Goal: Task Accomplishment & Management: Use online tool/utility

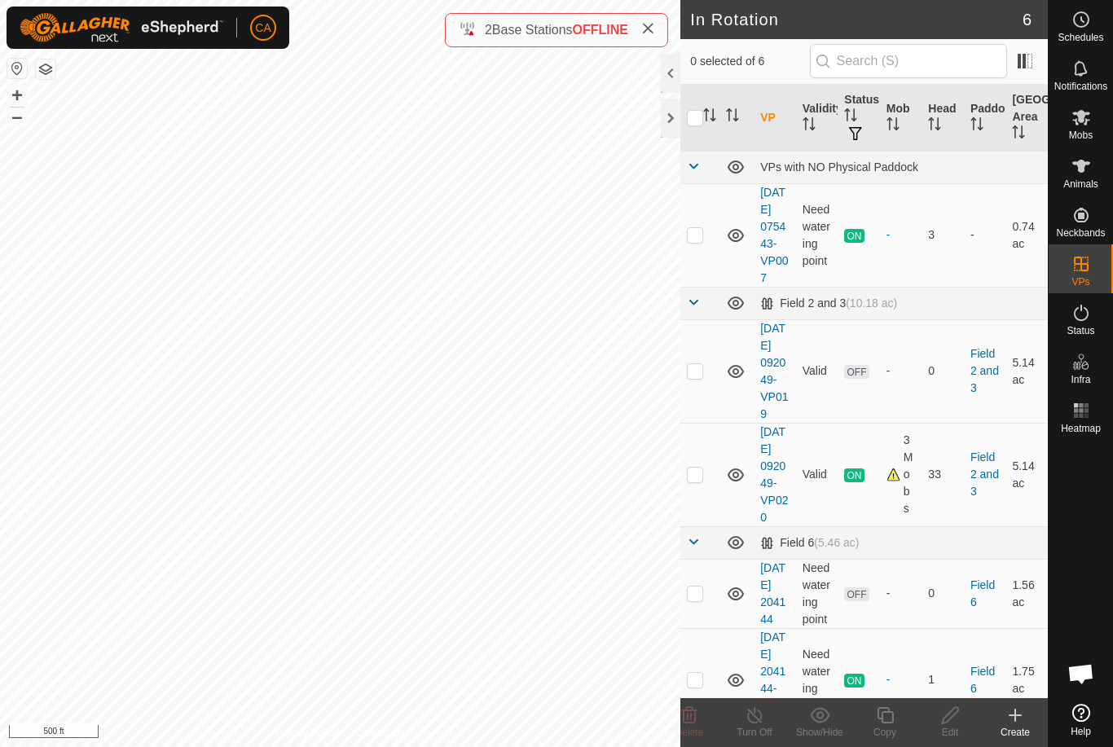
click at [710, 391] on td at bounding box center [699, 370] width 39 height 103
click at [697, 718] on icon at bounding box center [690, 716] width 20 height 20
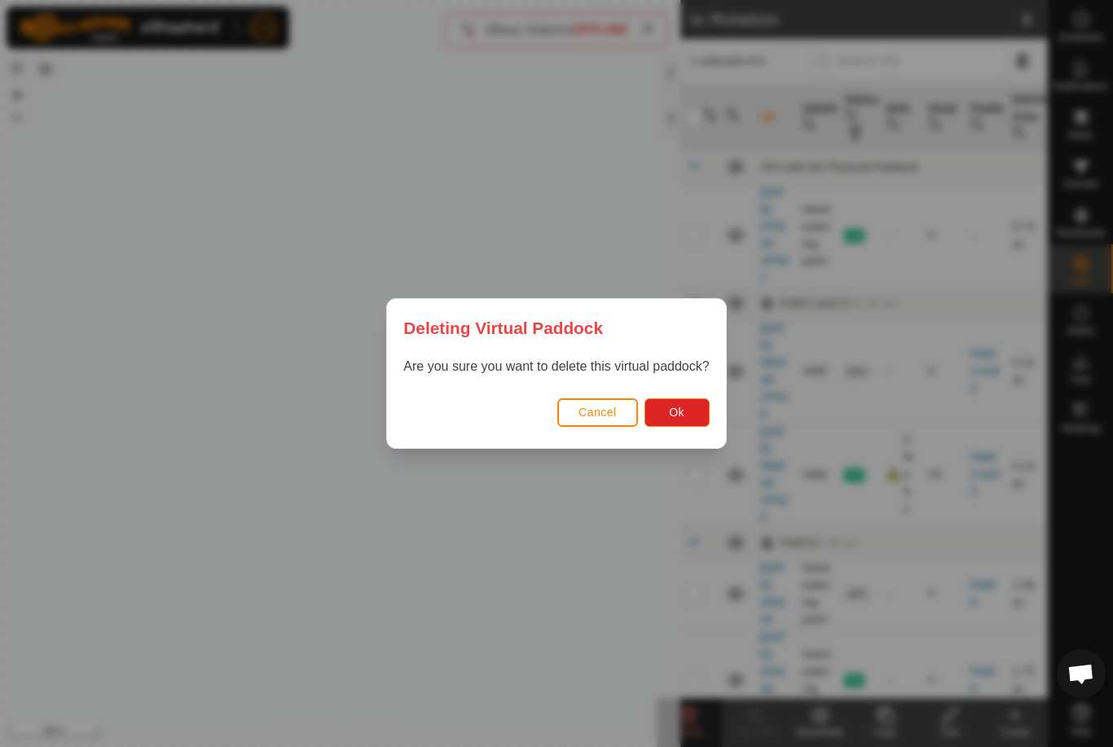
click at [689, 419] on button "Ok" at bounding box center [677, 412] width 65 height 29
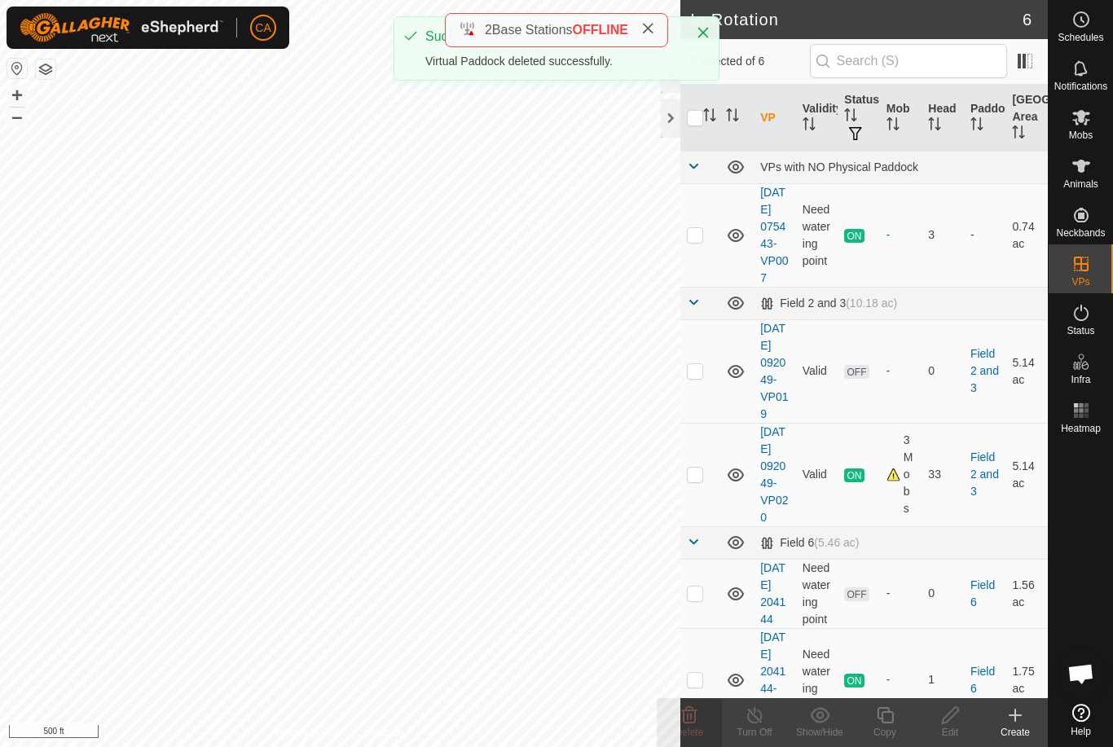
checkbox input "false"
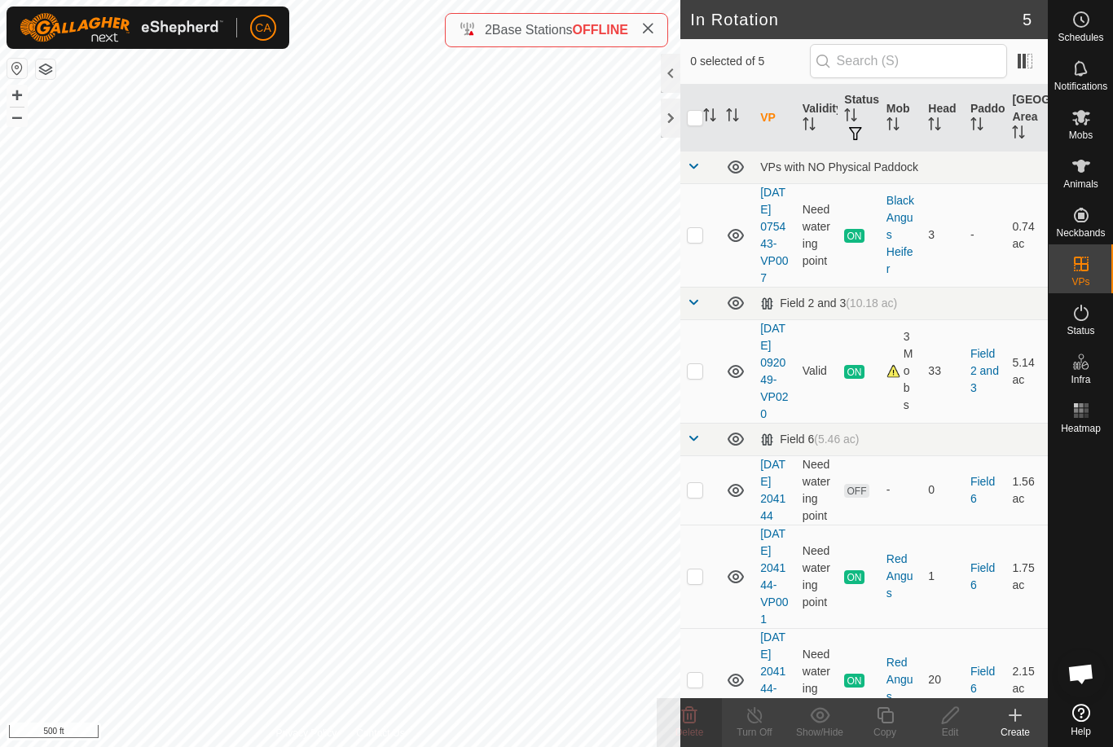
click at [698, 377] on p-checkbox at bounding box center [695, 370] width 16 height 13
checkbox input "true"
click at [888, 718] on icon at bounding box center [885, 716] width 20 height 20
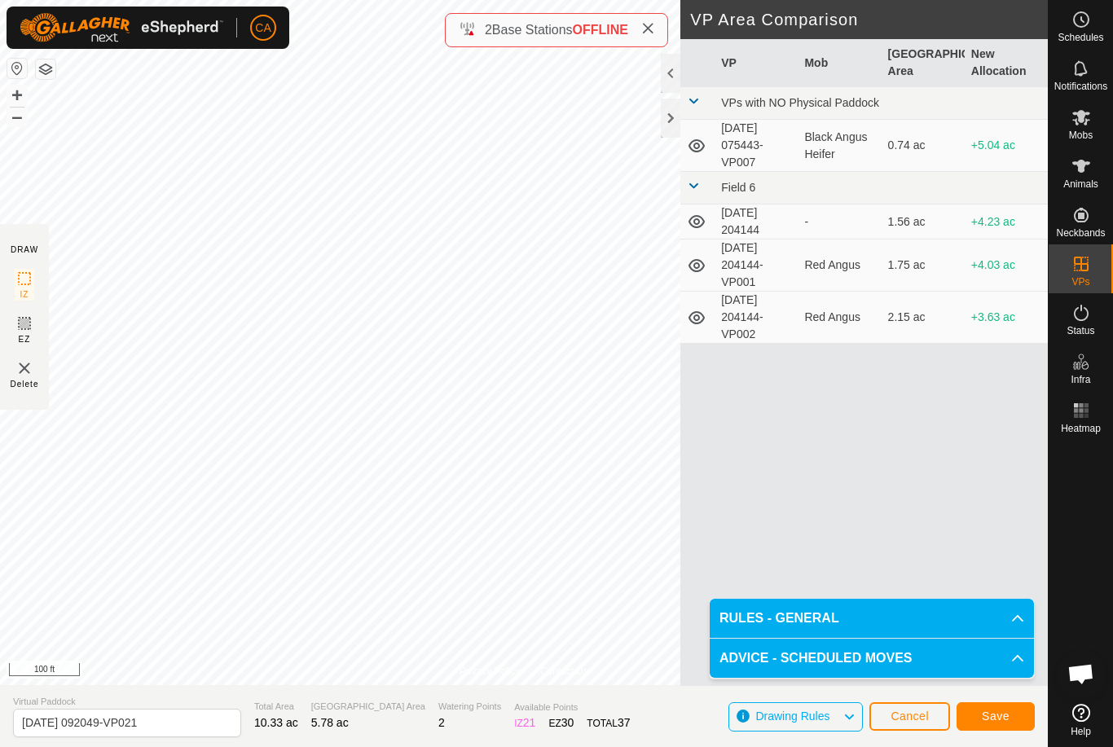
click at [997, 725] on button "Save" at bounding box center [996, 716] width 78 height 29
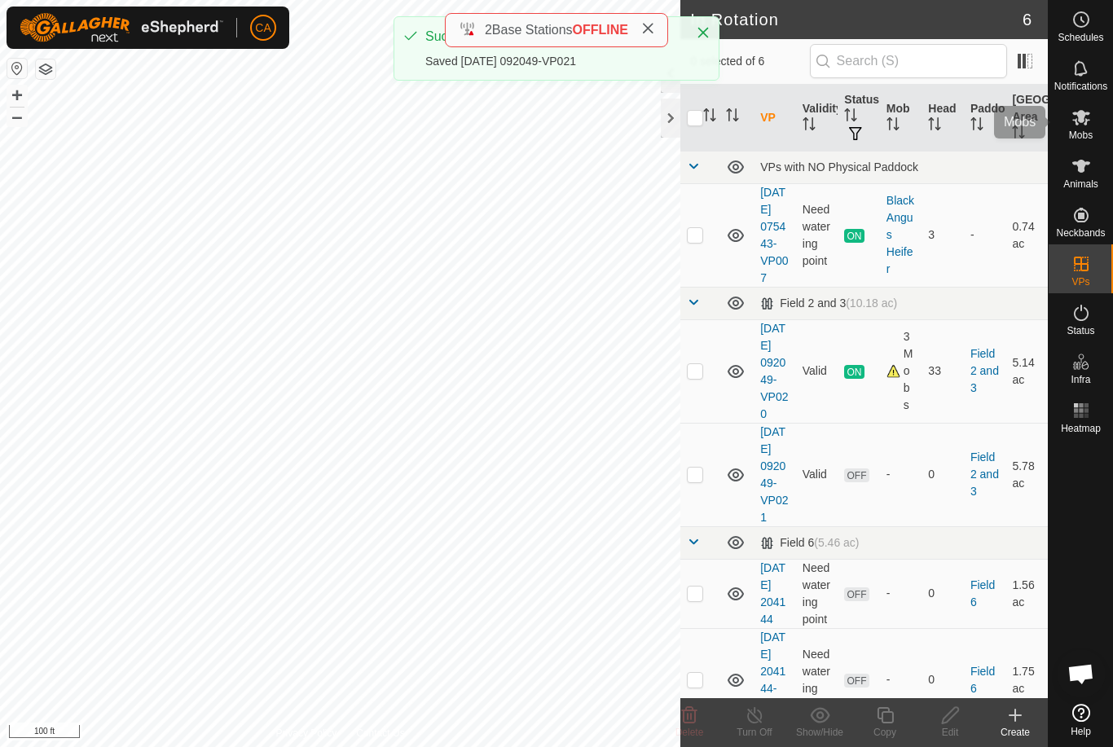
click at [1082, 138] on span "Mobs" at bounding box center [1081, 135] width 24 height 10
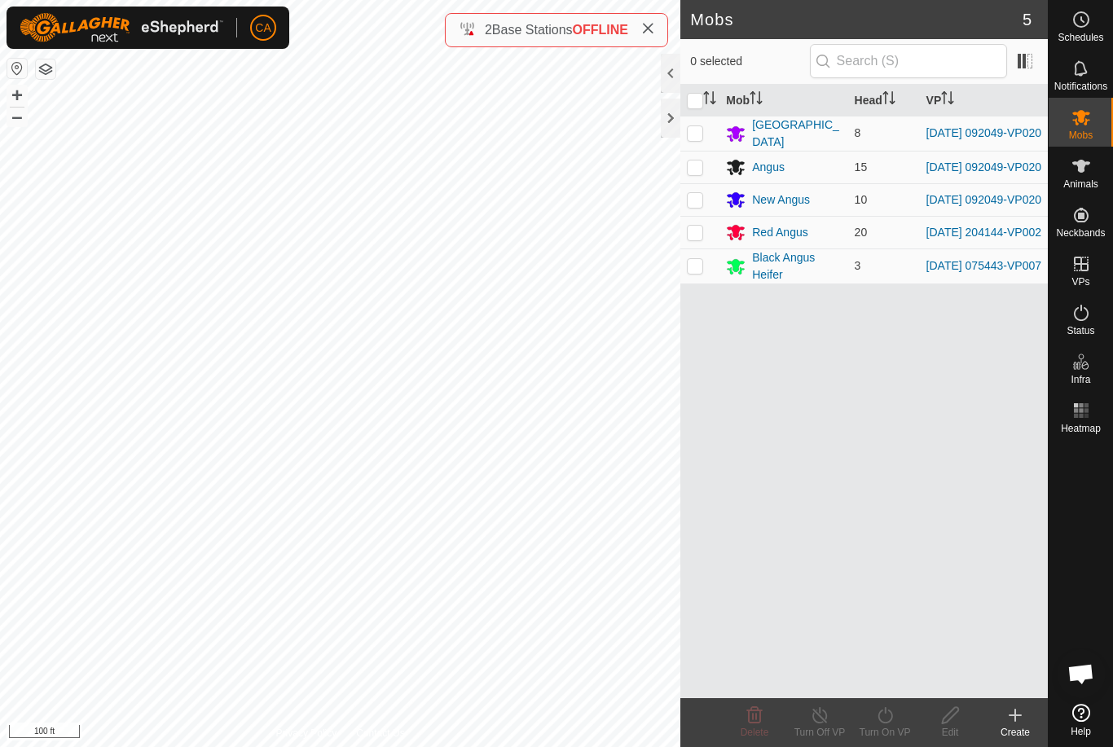
click at [700, 137] on p-checkbox at bounding box center [695, 132] width 16 height 13
checkbox input "true"
click at [698, 171] on p-checkbox at bounding box center [695, 167] width 16 height 13
checkbox input "true"
click at [695, 213] on td at bounding box center [699, 199] width 39 height 33
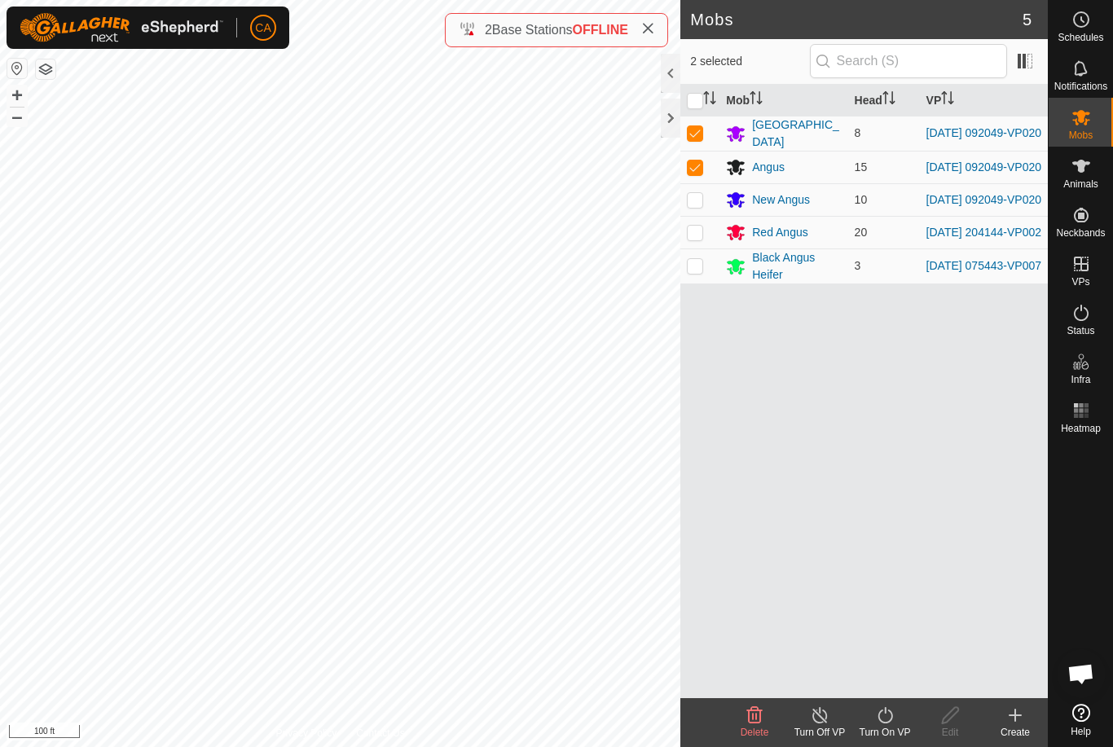
checkbox input "true"
click at [890, 720] on icon at bounding box center [885, 716] width 20 height 20
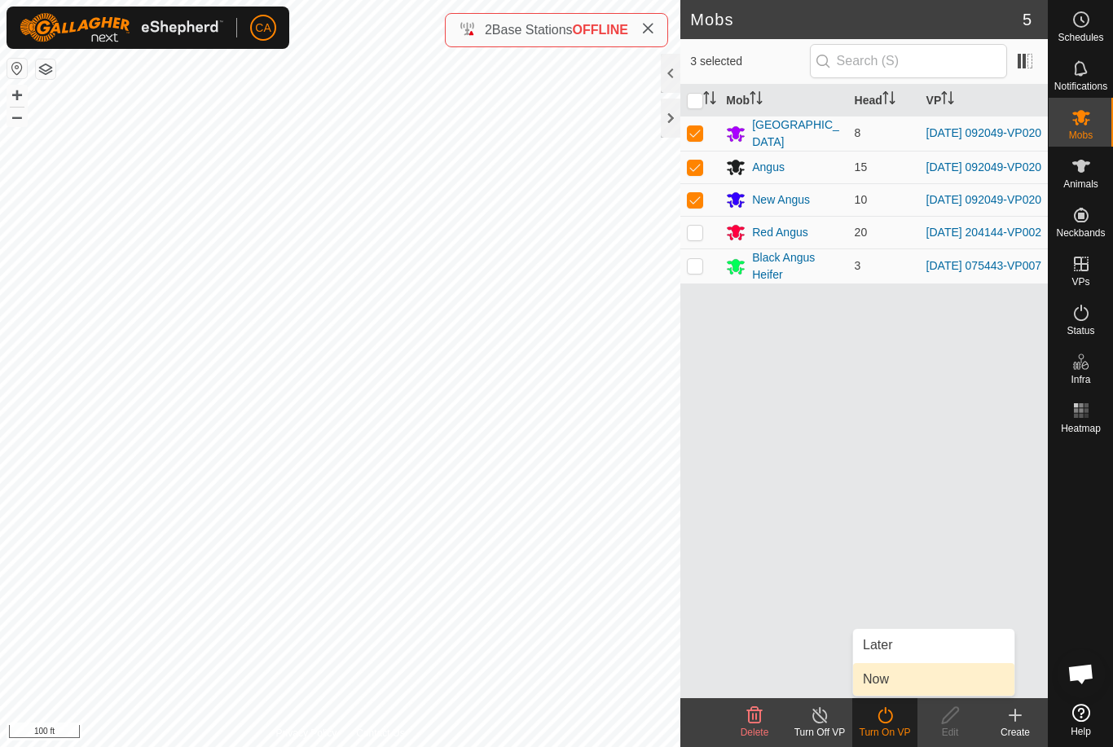
click at [906, 686] on link "Now" at bounding box center [933, 679] width 161 height 33
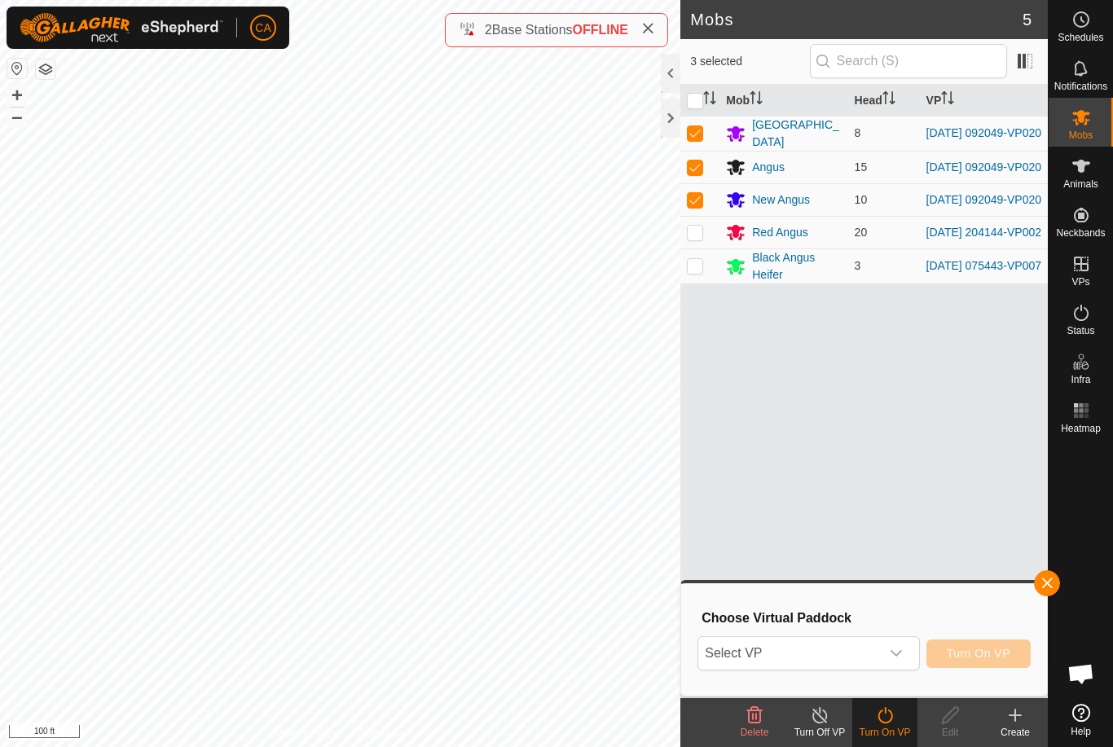
click at [870, 658] on span "Select VP" at bounding box center [788, 653] width 181 height 33
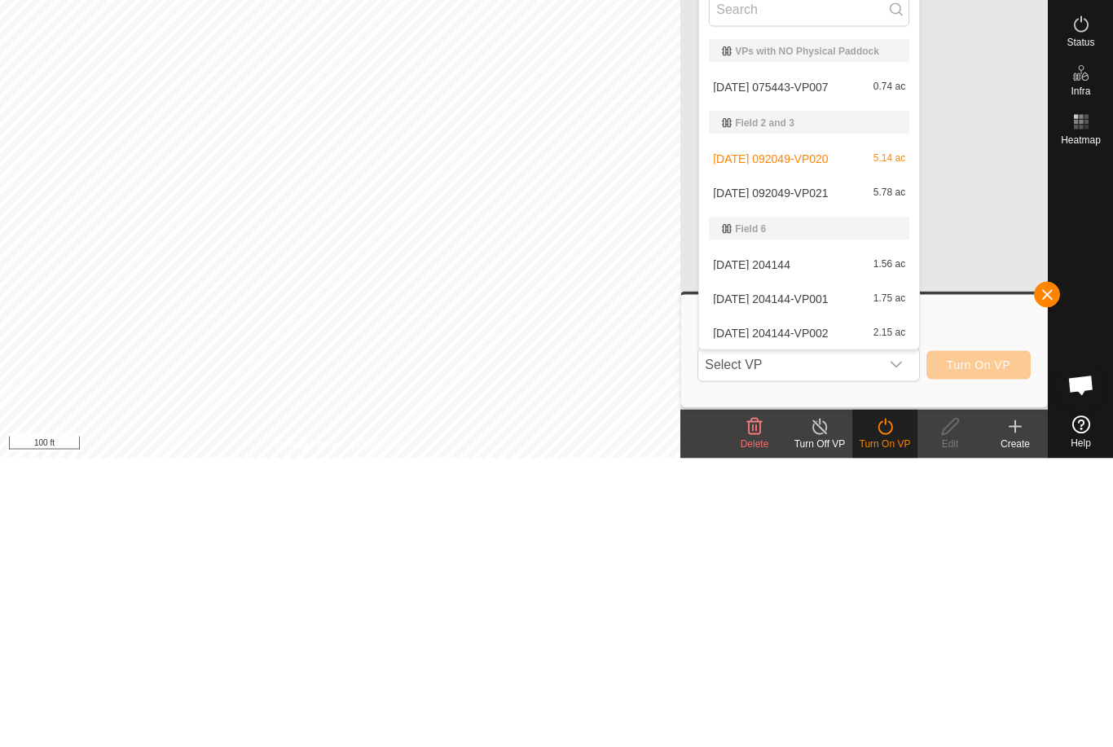
click at [830, 472] on div "2025-08-22 092049-VP021 5.78 ac" at bounding box center [809, 482] width 200 height 20
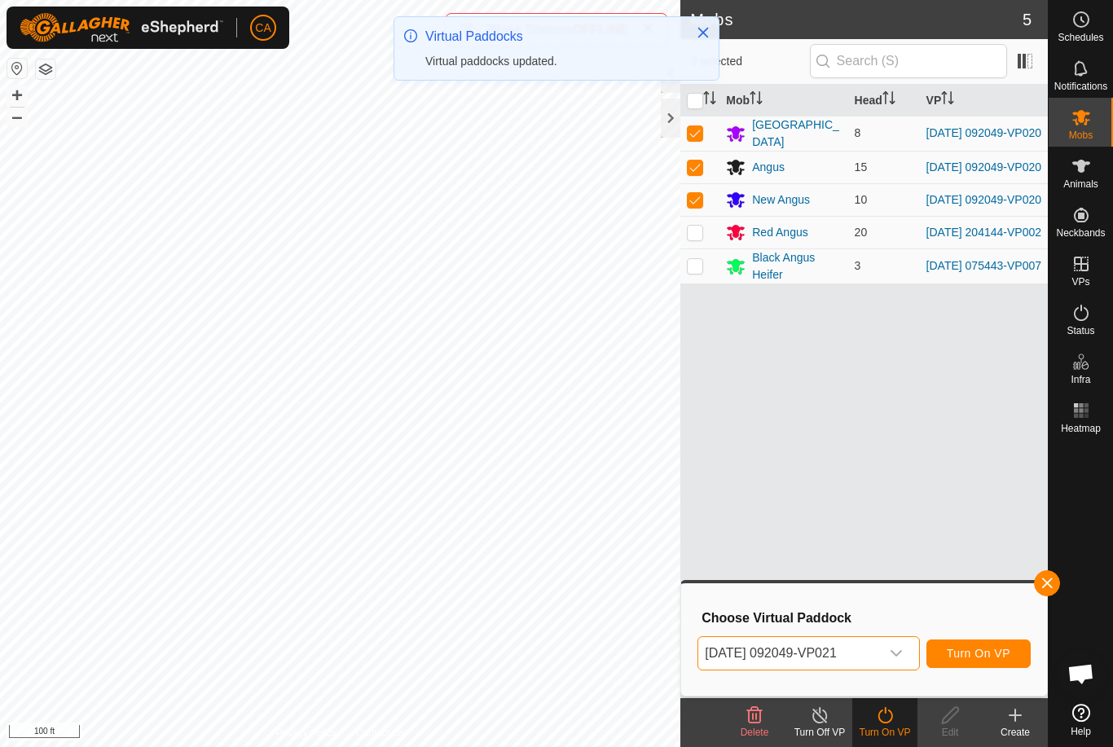
click at [988, 662] on button "Turn On VP" at bounding box center [979, 654] width 104 height 29
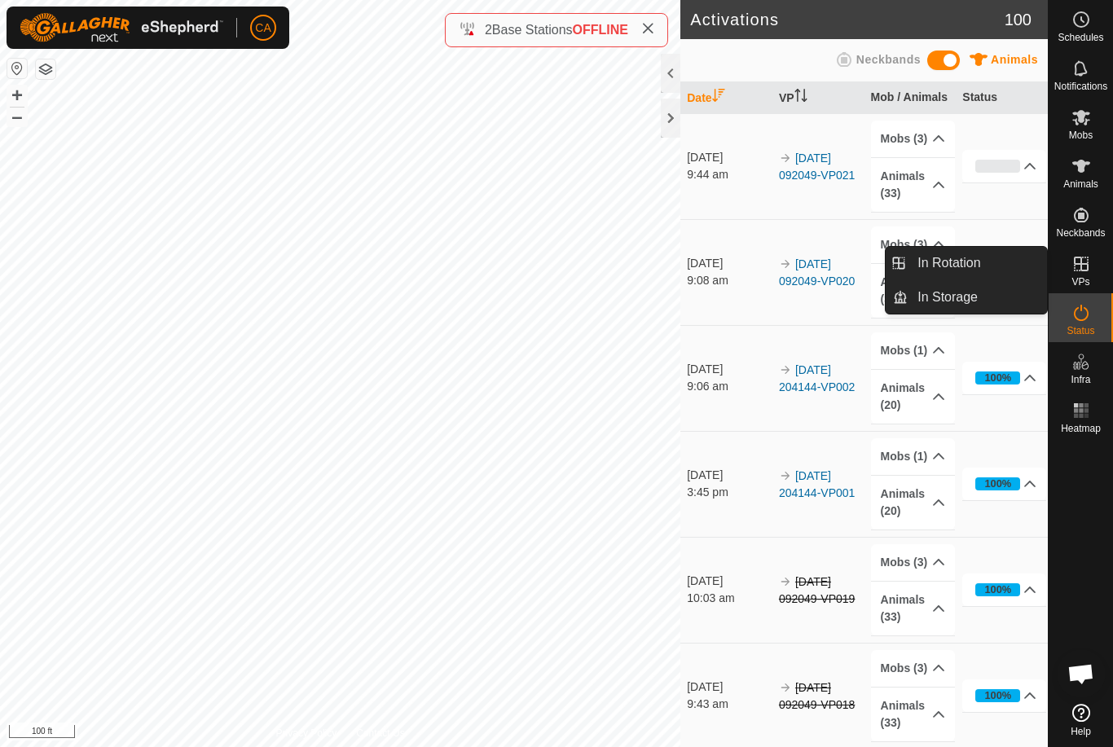
click at [974, 270] on span "In Rotation" at bounding box center [949, 263] width 63 height 20
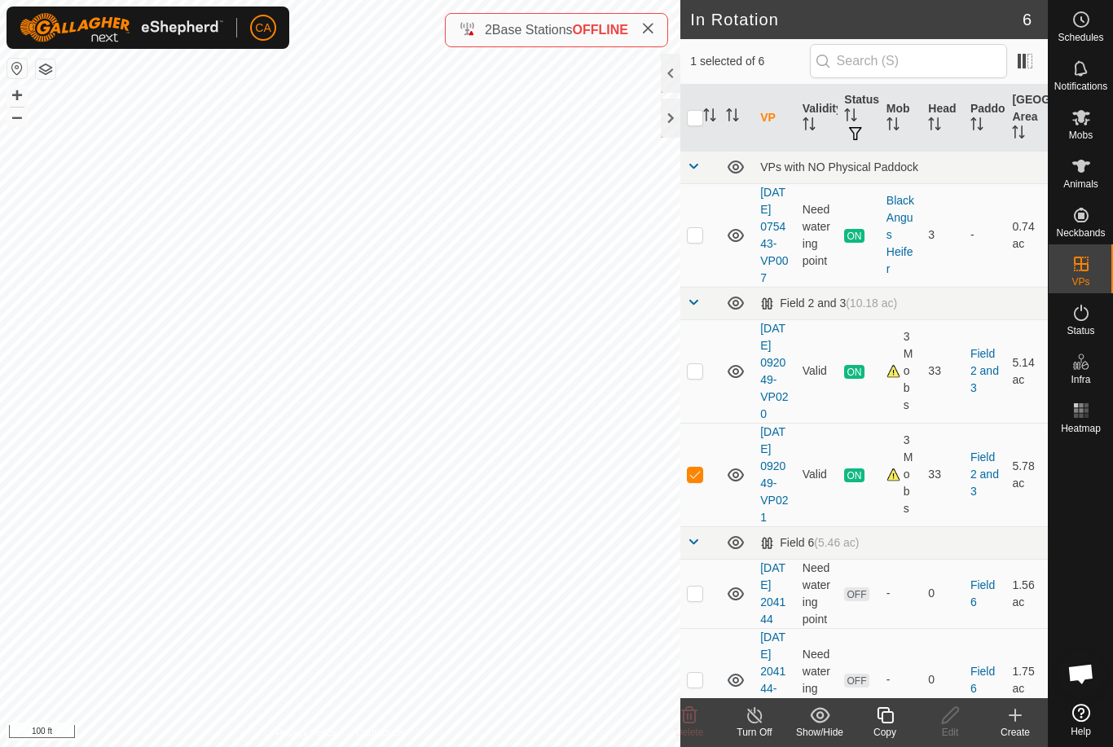
click at [702, 526] on td at bounding box center [699, 474] width 39 height 103
checkbox input "false"
click at [700, 600] on p-checkbox at bounding box center [695, 593] width 16 height 13
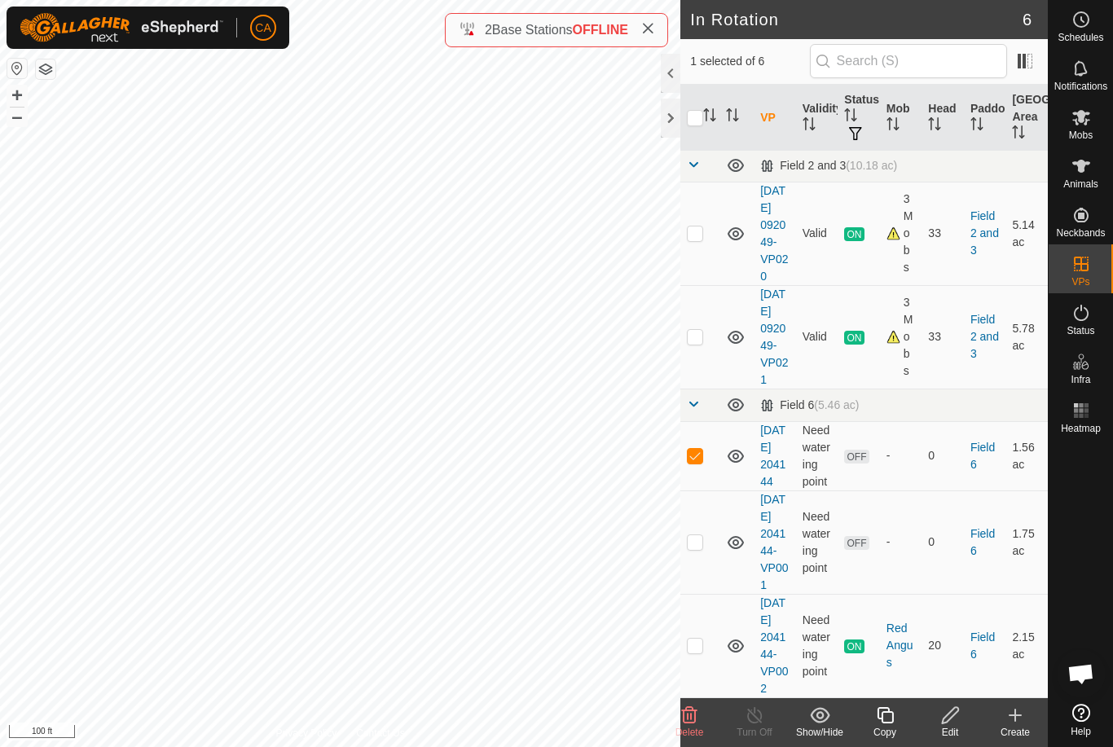
scroll to position [193, 0]
click at [700, 457] on p-checkbox at bounding box center [695, 455] width 16 height 13
checkbox input "false"
click at [707, 562] on td at bounding box center [699, 542] width 39 height 103
click at [694, 723] on icon at bounding box center [689, 715] width 15 height 16
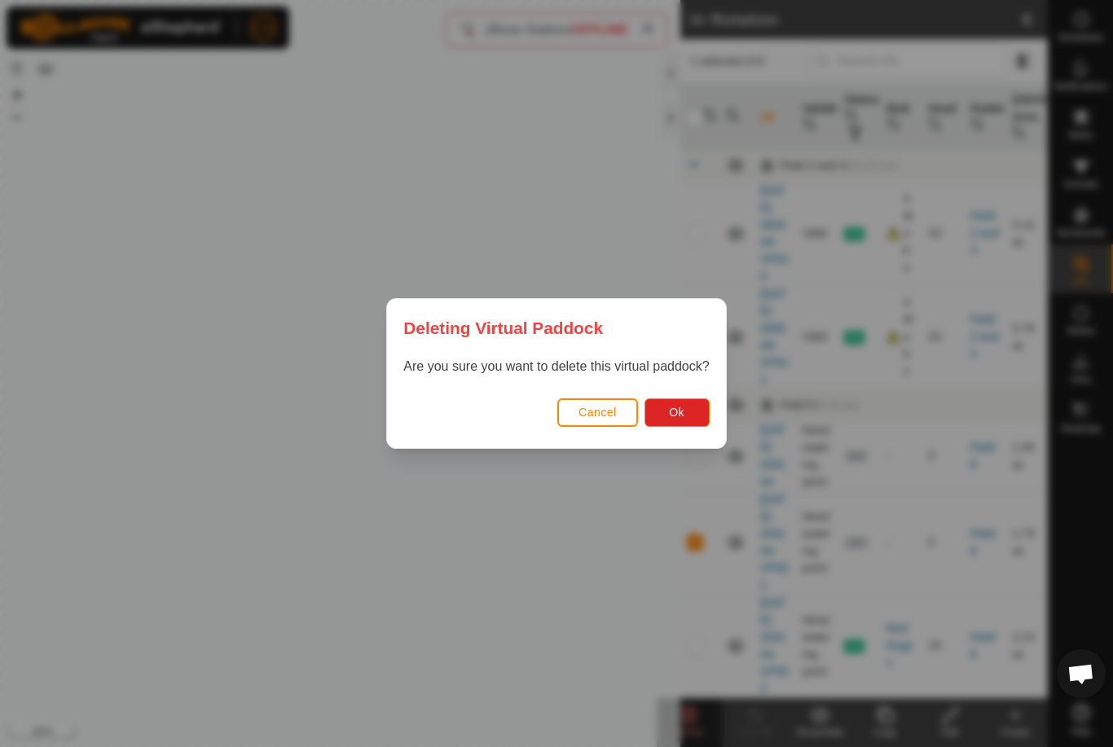
click at [685, 417] on span "Ok" at bounding box center [676, 412] width 15 height 13
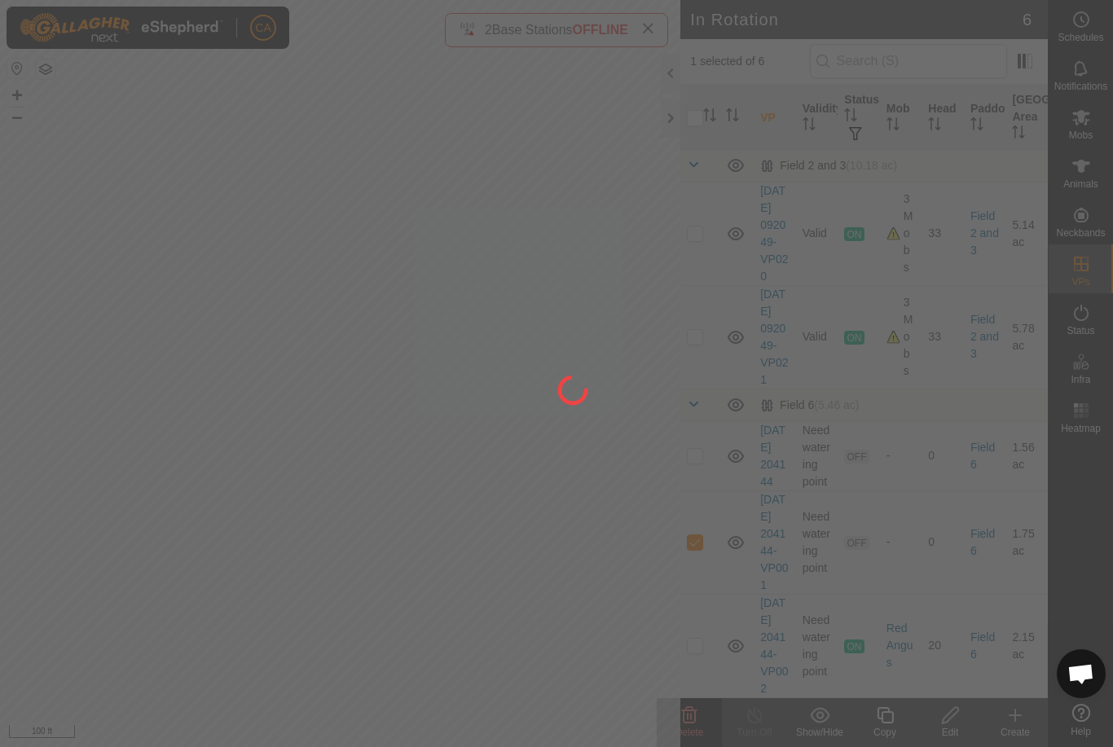
checkbox input "false"
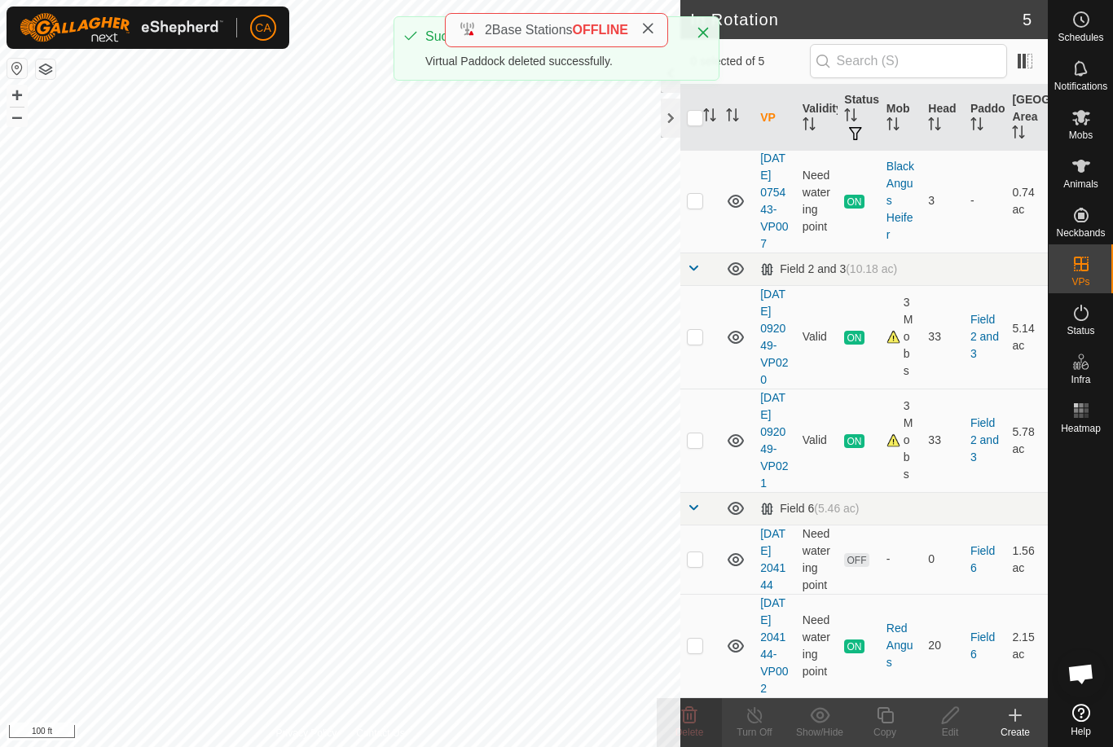
scroll to position [119, 0]
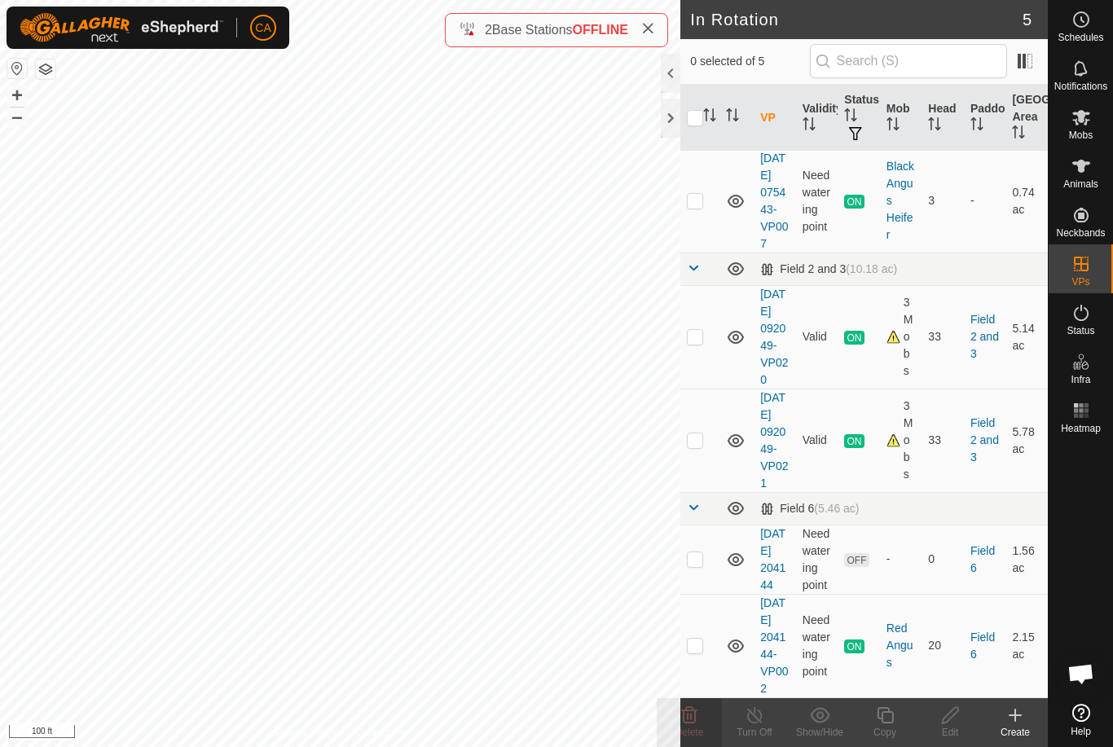
click at [693, 544] on td at bounding box center [699, 559] width 39 height 69
click at [696, 718] on icon at bounding box center [689, 715] width 15 height 16
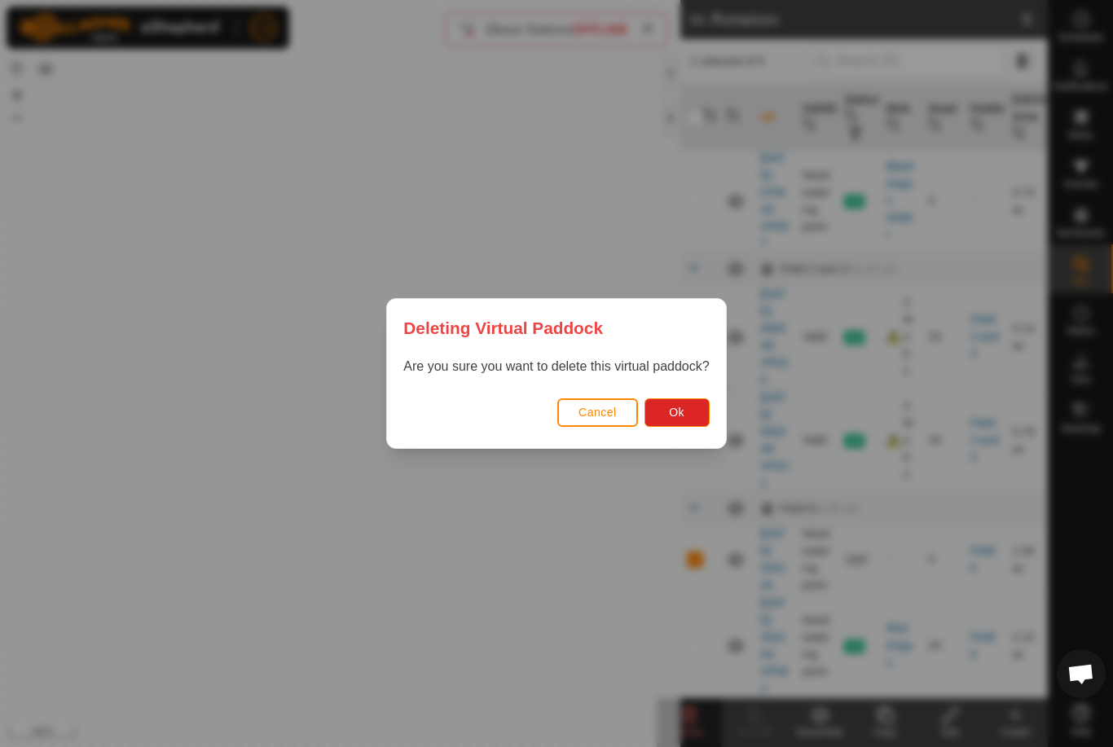
click at [704, 424] on button "Ok" at bounding box center [677, 412] width 65 height 29
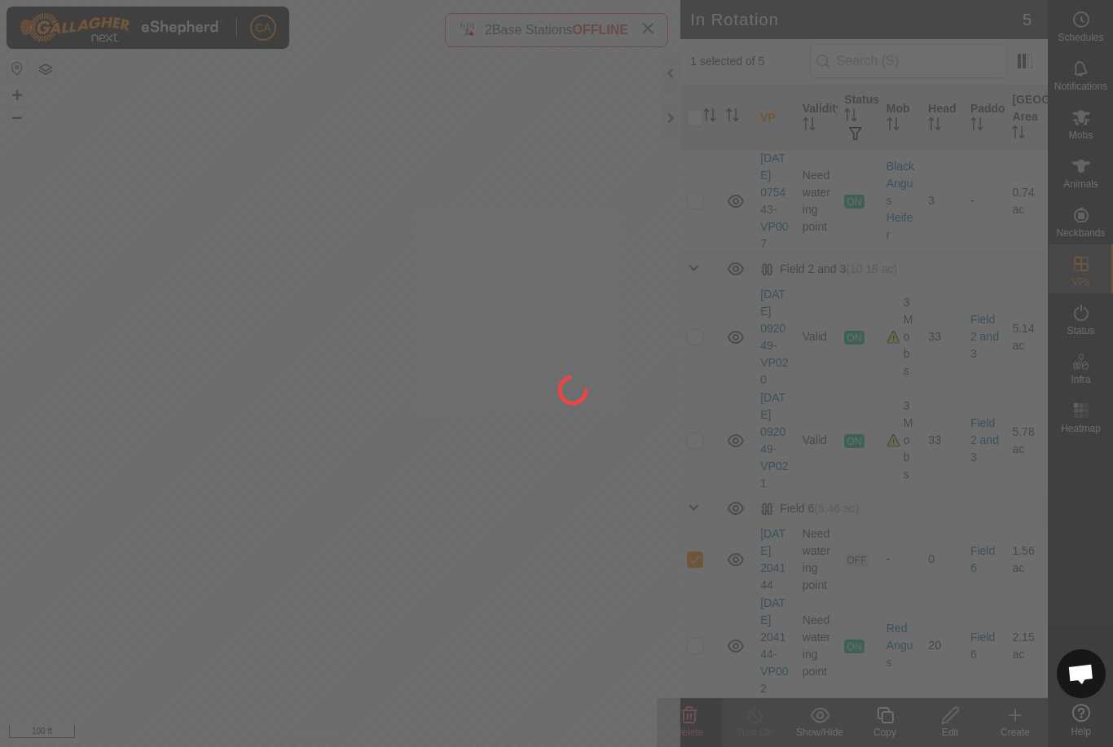
checkbox input "false"
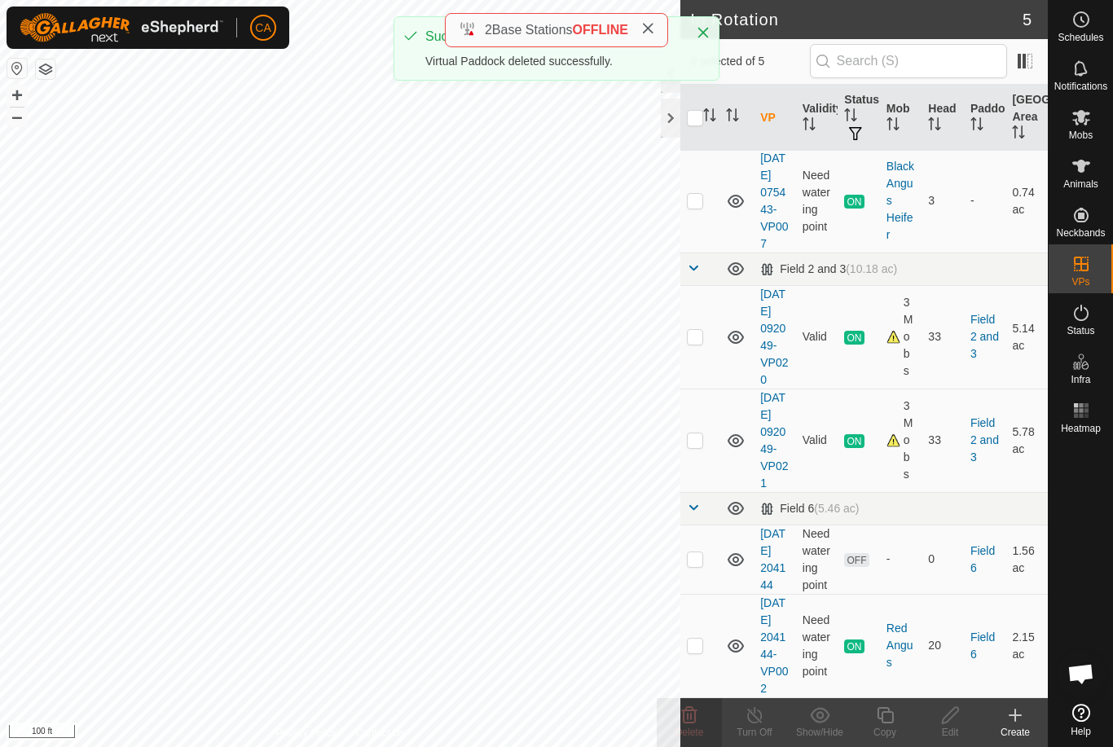
scroll to position [33, 0]
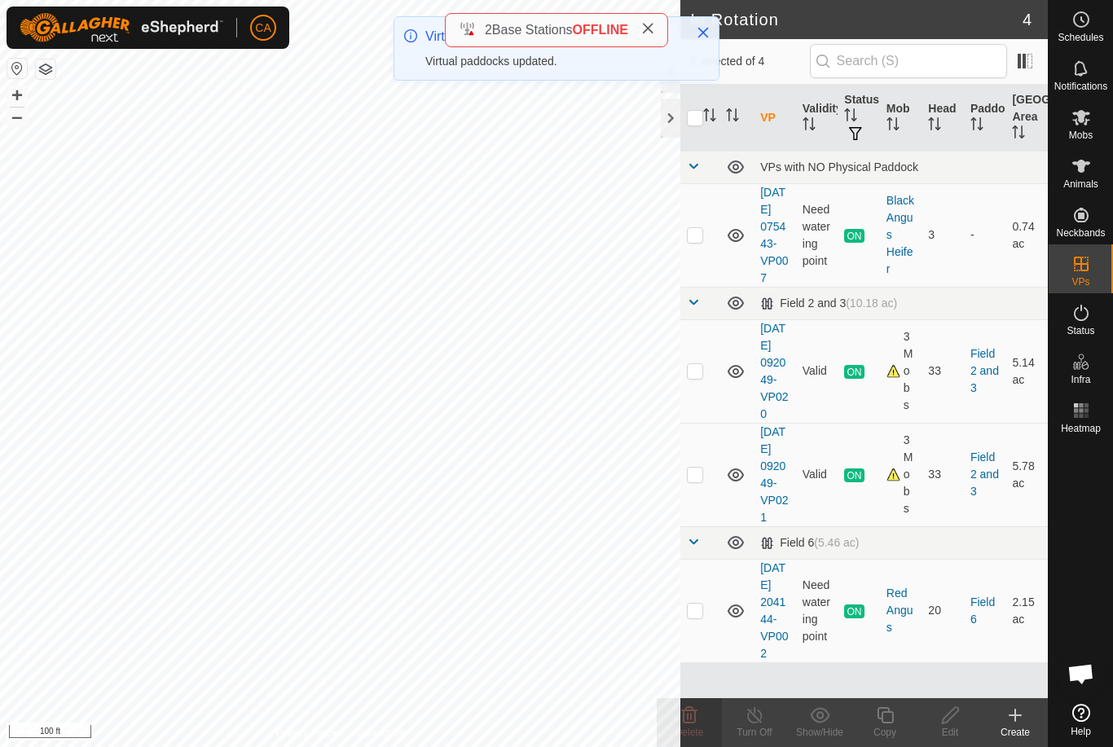
click at [694, 228] on p-checkbox at bounding box center [695, 234] width 16 height 13
checkbox input "true"
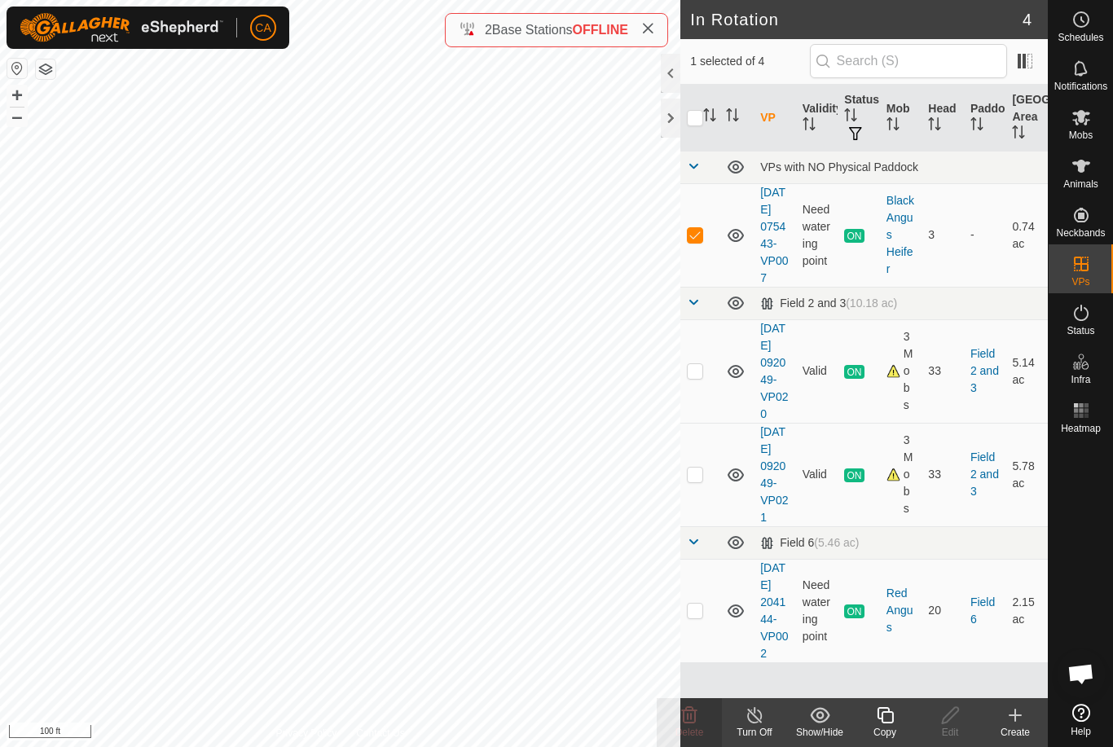
click at [892, 723] on icon at bounding box center [885, 715] width 16 height 16
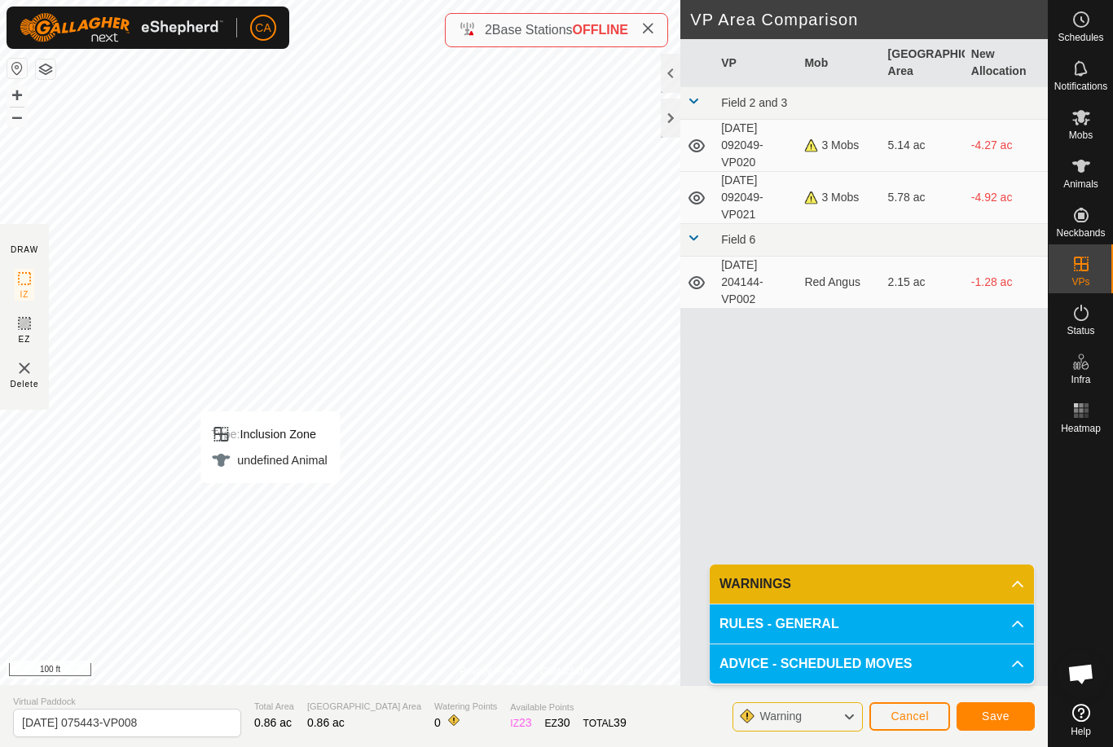
click at [909, 720] on span "Cancel" at bounding box center [910, 716] width 38 height 13
